Goal: Book appointment/travel/reservation

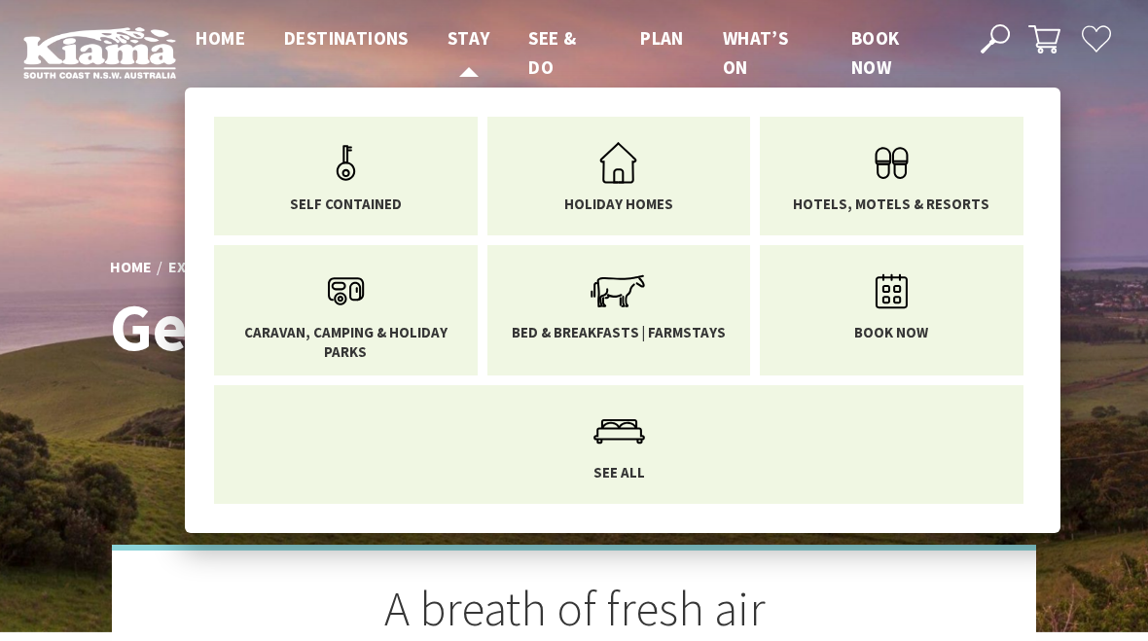
click at [488, 33] on span "Stay" at bounding box center [468, 37] width 43 height 23
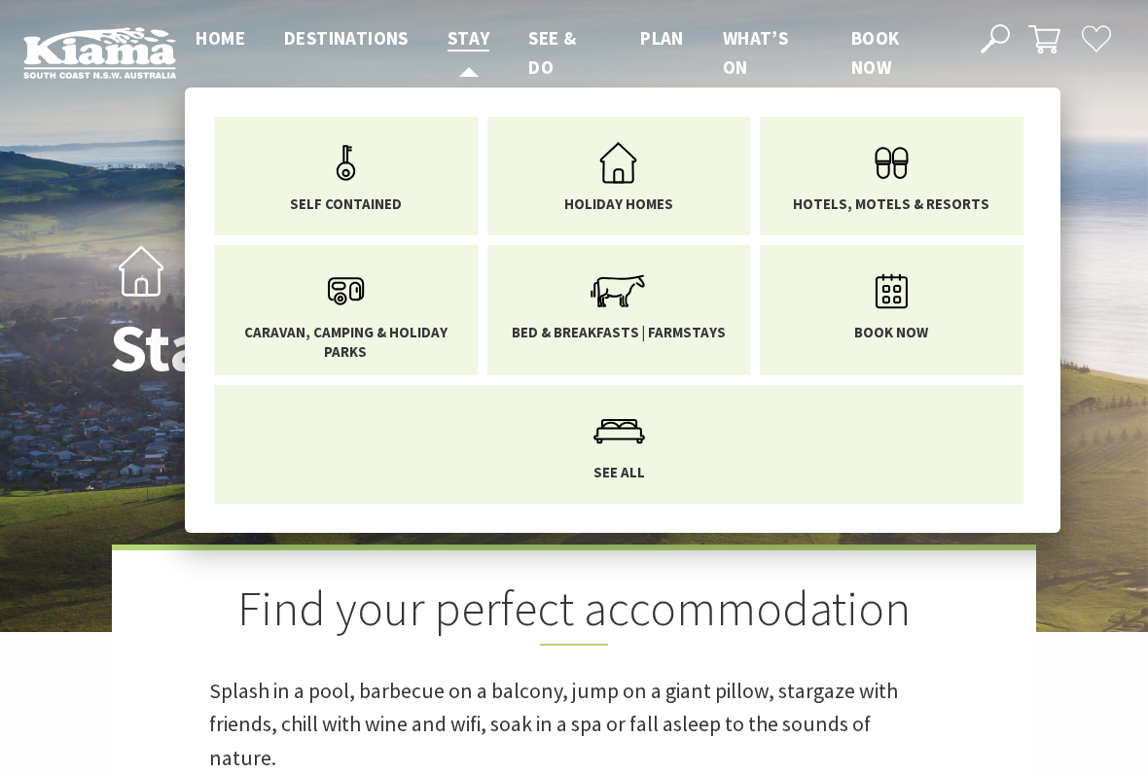
click at [367, 343] on span "Caravan, Camping & Holiday Parks" at bounding box center [346, 342] width 234 height 38
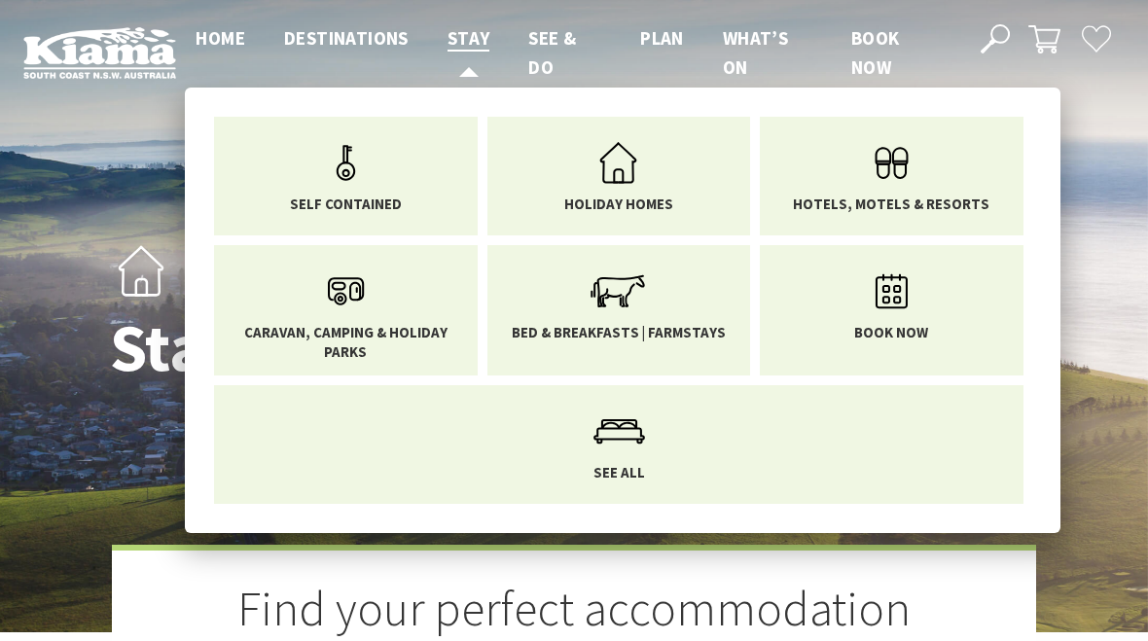
click at [333, 33] on span "Stay" at bounding box center [468, 37] width 43 height 23
